Goal: Task Accomplishment & Management: Manage account settings

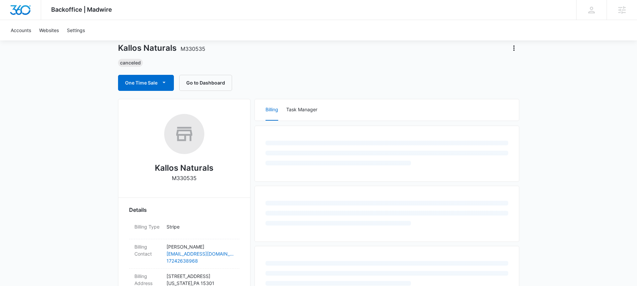
scroll to position [53, 0]
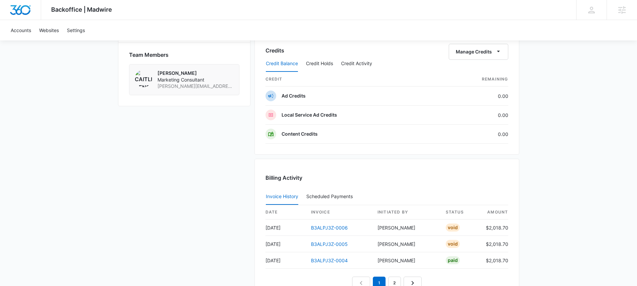
scroll to position [576, 0]
